Goal: Navigation & Orientation: Find specific page/section

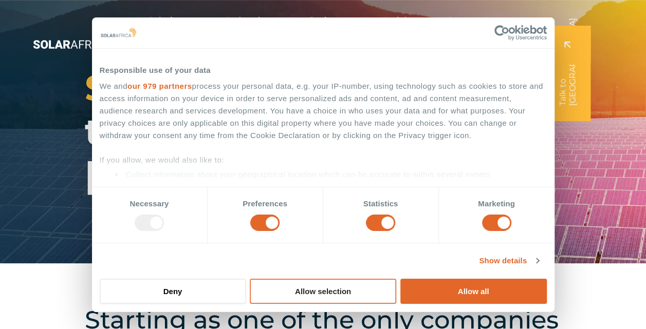
click at [290, 294] on button "Allow selection" at bounding box center [323, 291] width 146 height 25
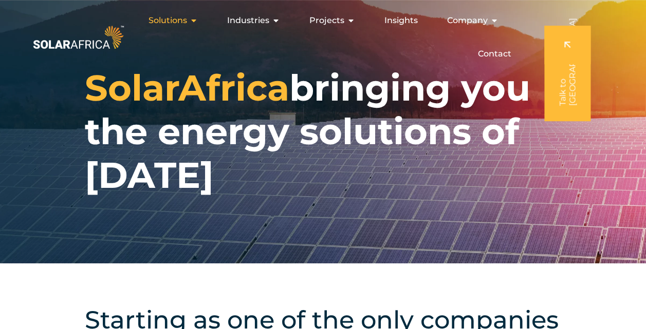
click at [193, 22] on icon "Menu" at bounding box center [194, 20] width 8 height 8
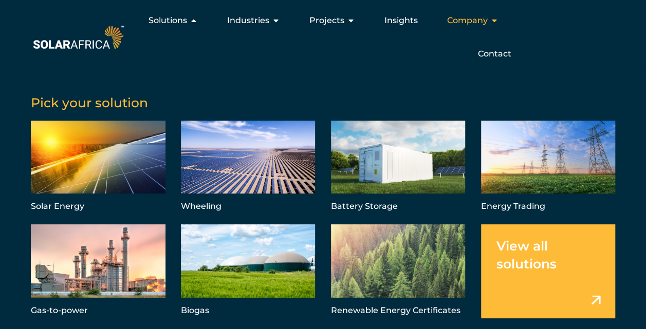
click at [495, 21] on icon "Menu" at bounding box center [494, 20] width 8 height 8
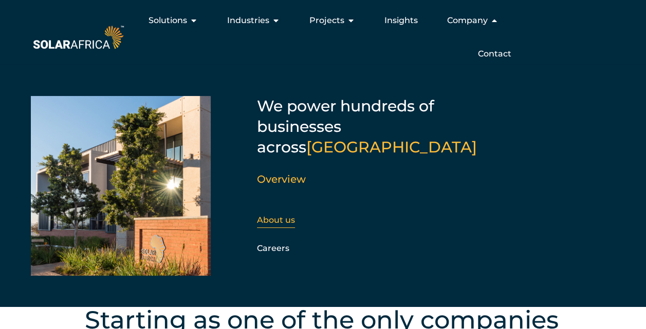
click at [278, 215] on link "About us" at bounding box center [276, 220] width 38 height 10
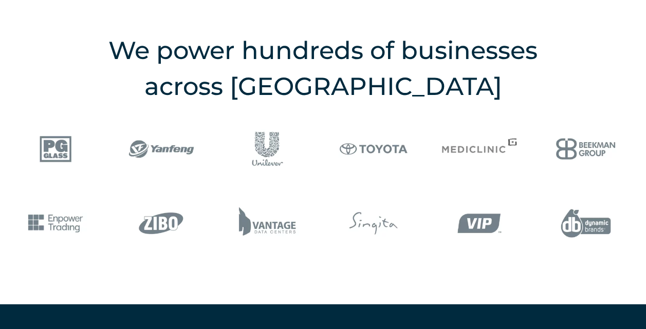
scroll to position [1285, 0]
